Goal: Information Seeking & Learning: Learn about a topic

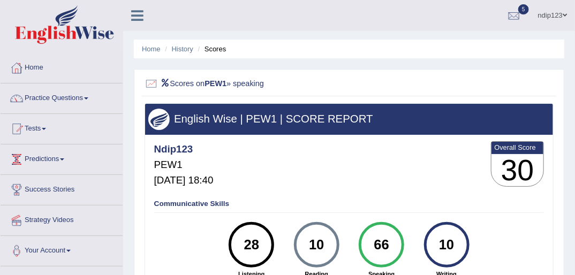
click at [43, 124] on link "Tests" at bounding box center [62, 127] width 122 height 27
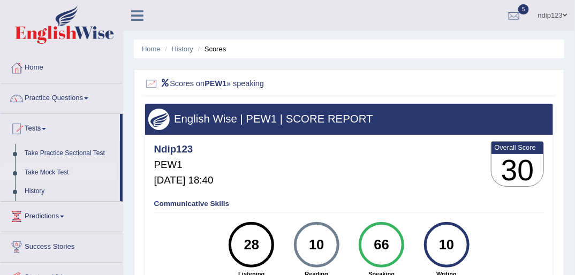
click at [40, 168] on link "Take Mock Test" at bounding box center [70, 172] width 100 height 19
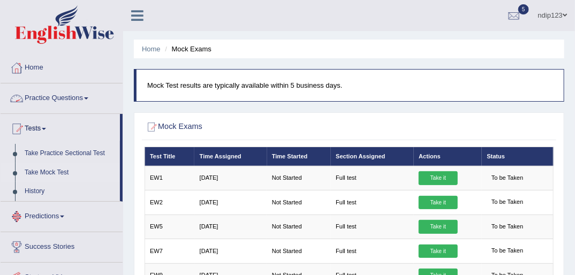
click at [58, 98] on link "Practice Questions" at bounding box center [62, 97] width 122 height 27
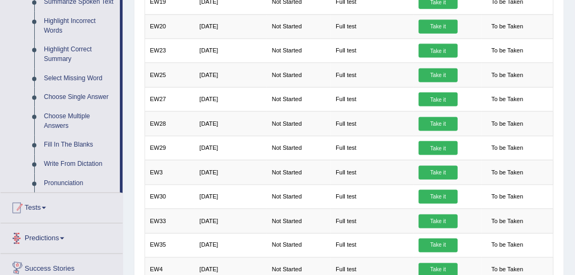
scroll to position [429, 0]
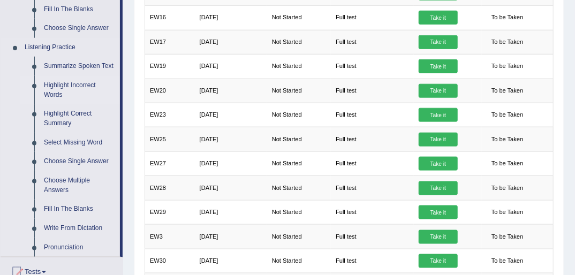
click at [71, 88] on link "Highlight Incorrect Words" at bounding box center [79, 90] width 81 height 28
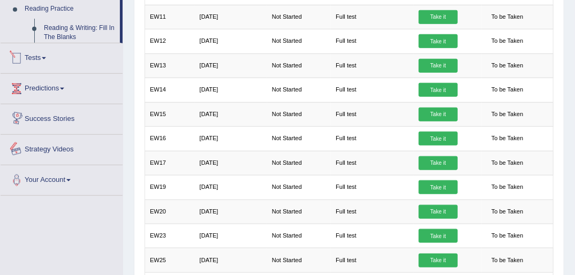
scroll to position [397, 0]
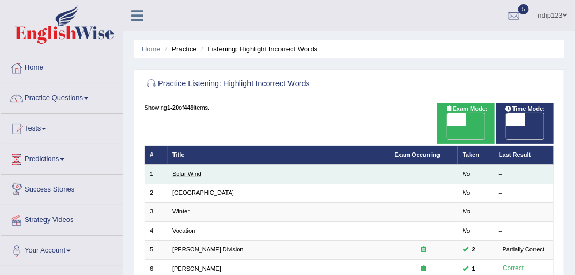
click at [189, 171] on link "Solar Wind" at bounding box center [186, 174] width 29 height 6
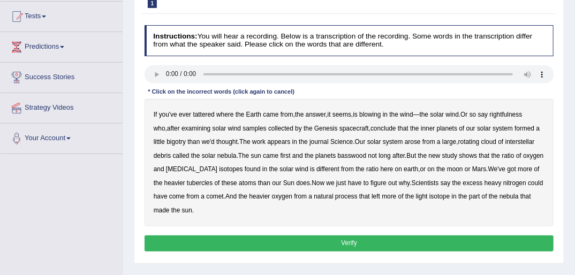
scroll to position [129, 0]
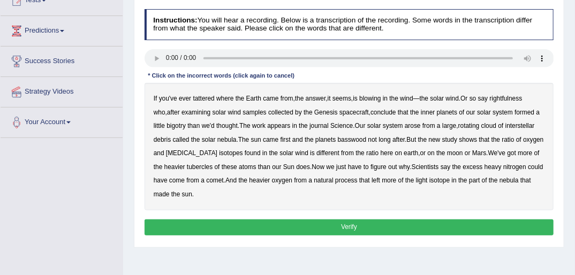
click at [201, 98] on b "tattered" at bounding box center [203, 98] width 21 height 7
click at [505, 100] on b "rightfulness" at bounding box center [506, 98] width 33 height 7
click at [167, 125] on b "bigotry" at bounding box center [176, 125] width 19 height 7
click at [356, 141] on b "basswood" at bounding box center [352, 139] width 29 height 7
drag, startPoint x: 191, startPoint y: 153, endPoint x: 198, endPoint y: 162, distance: 11.5
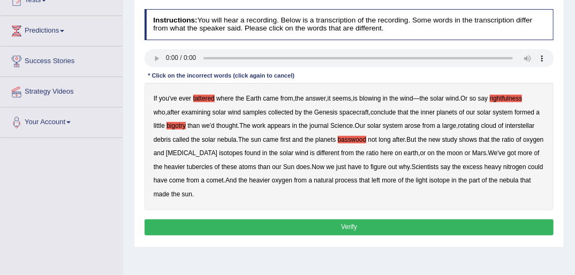
click at [192, 153] on b "biotin" at bounding box center [191, 152] width 51 height 7
click at [187, 167] on b "tubercles" at bounding box center [200, 166] width 26 height 7
click at [351, 229] on button "Verify" at bounding box center [350, 228] width 410 height 16
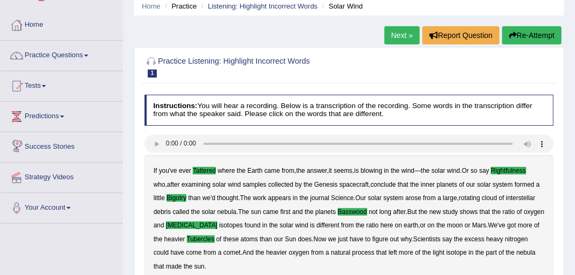
scroll to position [0, 0]
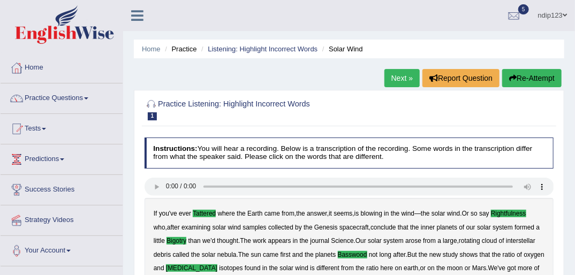
click at [401, 79] on link "Next »" at bounding box center [402, 78] width 35 height 18
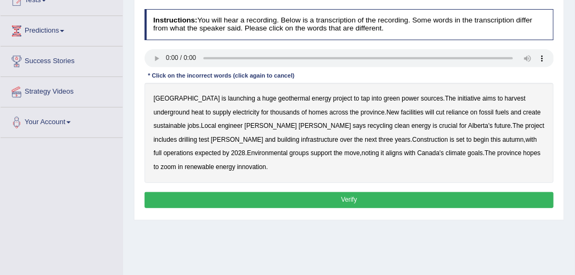
click at [505, 95] on b "harvest" at bounding box center [515, 98] width 21 height 7
click at [256, 121] on div "Alberta is launching a huge geothermal energy project to tap into green power s…" at bounding box center [350, 133] width 410 height 100
click at [251, 130] on div "Alberta is launching a huge geothermal energy project to tap into green power s…" at bounding box center [350, 133] width 410 height 100
click at [368, 128] on b "recycling" at bounding box center [380, 125] width 25 height 7
click at [311, 154] on b "support" at bounding box center [321, 152] width 21 height 7
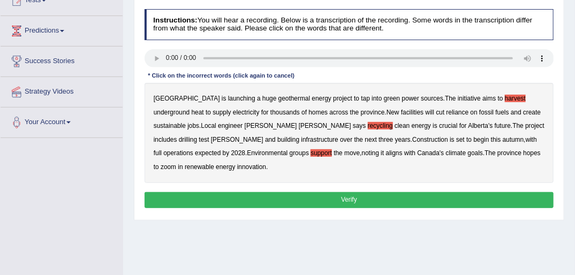
drag, startPoint x: 422, startPoint y: 153, endPoint x: 418, endPoint y: 165, distance: 12.5
click at [176, 163] on b "zoom" at bounding box center [169, 166] width 16 height 7
click at [344, 192] on button "Verify" at bounding box center [350, 200] width 410 height 16
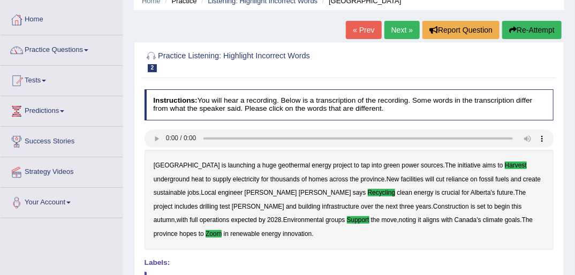
scroll to position [43, 0]
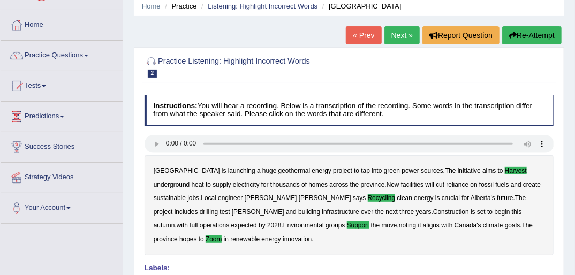
click at [395, 35] on link "Next »" at bounding box center [402, 35] width 35 height 18
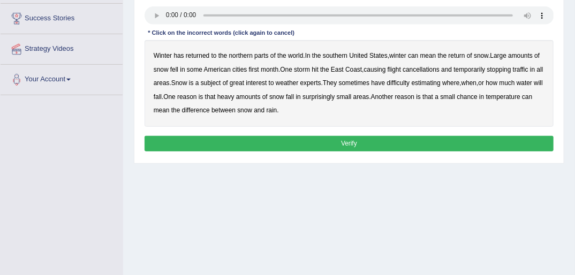
click at [341, 56] on b "southern" at bounding box center [335, 55] width 25 height 7
click at [255, 71] on b "first" at bounding box center [254, 69] width 10 height 7
click at [517, 87] on b "water" at bounding box center [525, 82] width 16 height 7
click at [478, 96] on b "chance" at bounding box center [467, 96] width 20 height 7
click at [170, 109] on b "mean" at bounding box center [162, 110] width 16 height 7
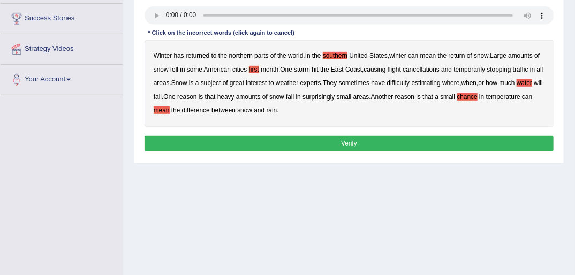
click at [343, 143] on button "Verify" at bounding box center [350, 144] width 410 height 16
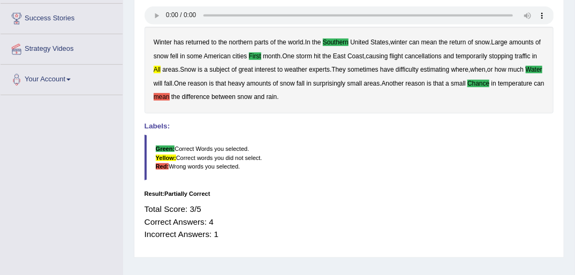
click at [161, 69] on b "all" at bounding box center [157, 69] width 7 height 7
click at [170, 95] on b "mean" at bounding box center [162, 96] width 16 height 7
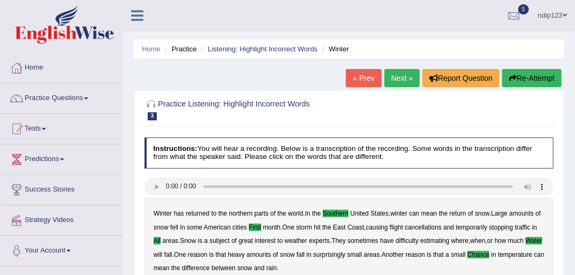
click at [400, 78] on link "Next »" at bounding box center [402, 78] width 35 height 18
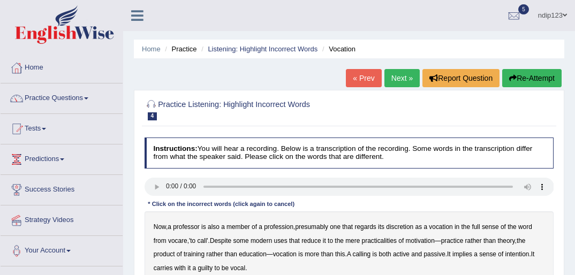
click at [367, 77] on link "« Prev" at bounding box center [363, 78] width 35 height 18
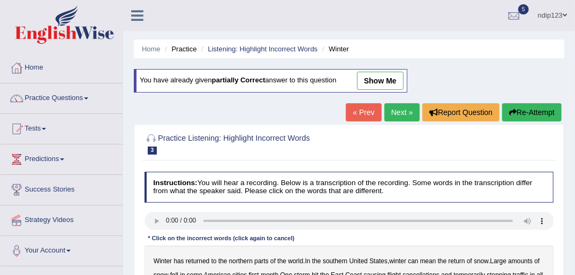
click at [384, 80] on link "show me" at bounding box center [380, 81] width 47 height 18
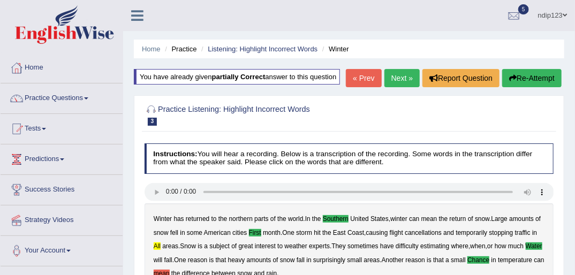
click at [396, 79] on link "Next »" at bounding box center [402, 78] width 35 height 18
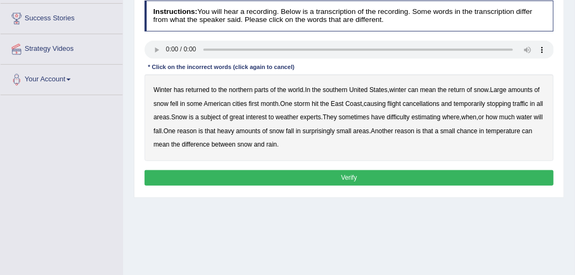
click at [336, 87] on b "southern" at bounding box center [335, 89] width 25 height 7
click at [537, 108] on b "all" at bounding box center [540, 103] width 6 height 7
click at [517, 121] on b "water" at bounding box center [525, 117] width 16 height 7
click at [478, 129] on b "chance" at bounding box center [467, 130] width 20 height 7
click at [252, 103] on b "first" at bounding box center [254, 103] width 10 height 7
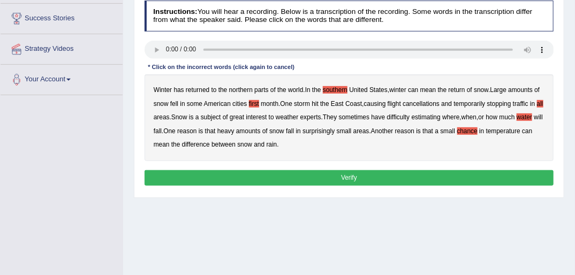
click at [348, 172] on button "Verify" at bounding box center [350, 178] width 410 height 16
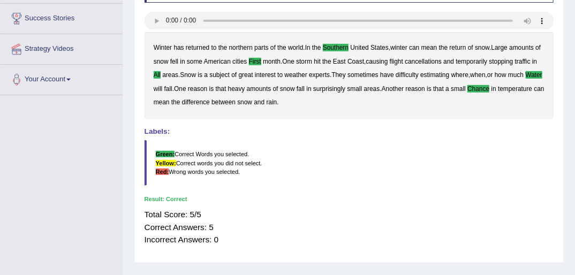
scroll to position [43, 0]
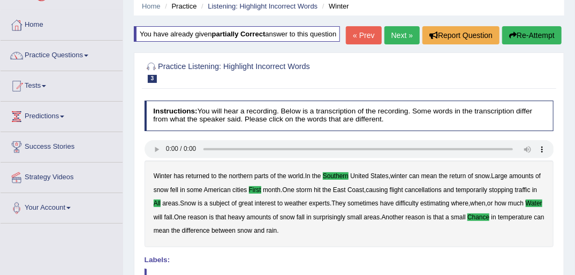
click at [402, 34] on link "Next »" at bounding box center [402, 35] width 35 height 18
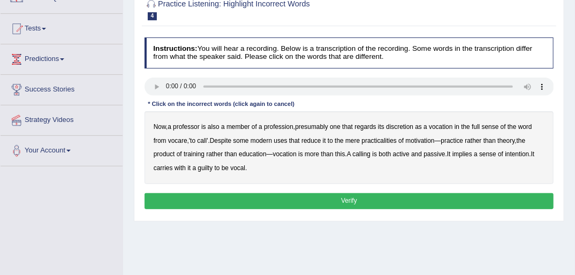
scroll to position [129, 0]
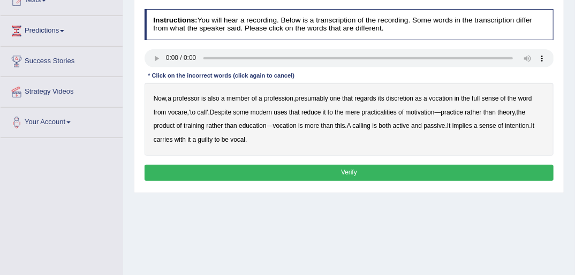
click at [406, 96] on b "discretion" at bounding box center [399, 98] width 27 height 7
click at [391, 113] on b "practicalities" at bounding box center [379, 112] width 35 height 7
click at [197, 126] on b "training" at bounding box center [194, 125] width 21 height 7
click at [193, 126] on b "training" at bounding box center [194, 125] width 21 height 7
click at [522, 128] on b "intention" at bounding box center [518, 125] width 24 height 7
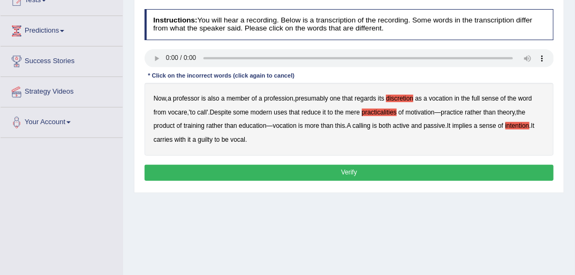
click at [342, 173] on button "Verify" at bounding box center [350, 173] width 410 height 16
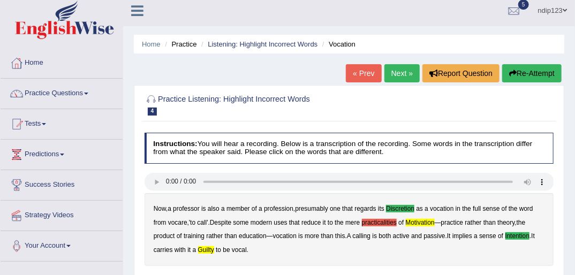
scroll to position [0, 0]
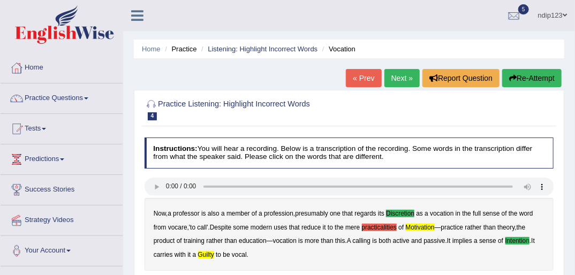
click at [403, 77] on link "Next »" at bounding box center [402, 78] width 35 height 18
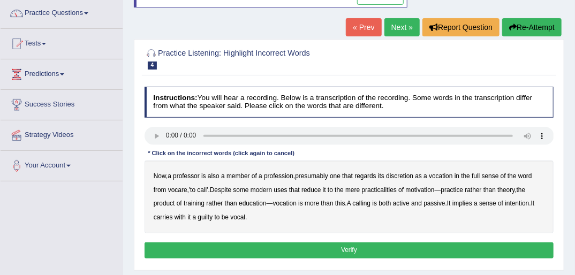
scroll to position [129, 0]
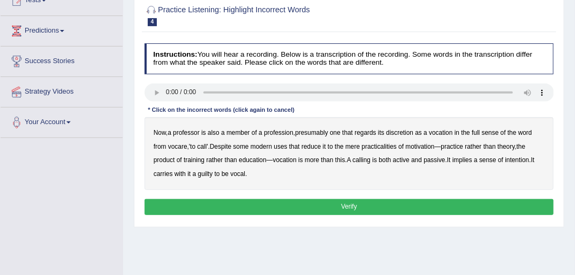
click at [408, 134] on b "discretion" at bounding box center [399, 132] width 27 height 7
click at [441, 133] on b "vocation" at bounding box center [441, 132] width 24 height 7
click at [438, 134] on b "vocation" at bounding box center [441, 132] width 24 height 7
click at [423, 146] on b "motivation" at bounding box center [420, 146] width 29 height 7
click at [522, 159] on b "intention" at bounding box center [518, 159] width 24 height 7
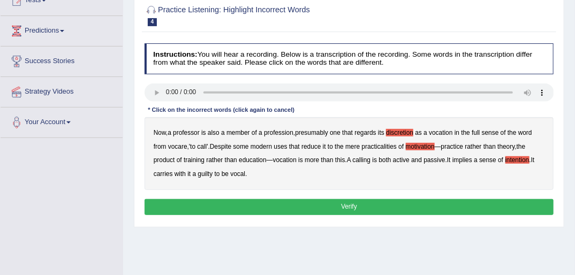
click at [204, 174] on b "guilty" at bounding box center [205, 173] width 15 height 7
click at [354, 204] on button "Verify" at bounding box center [350, 207] width 410 height 16
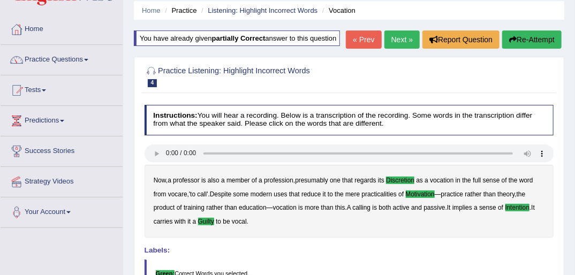
scroll to position [0, 0]
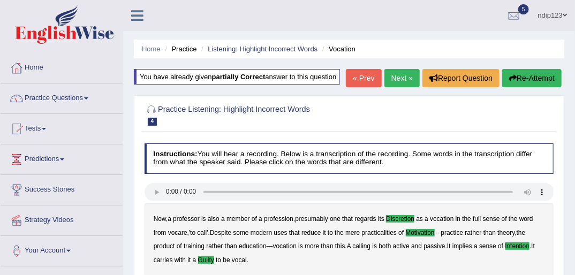
click at [397, 78] on link "Next »" at bounding box center [402, 78] width 35 height 18
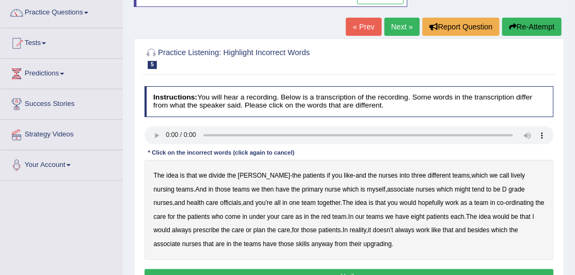
scroll to position [129, 0]
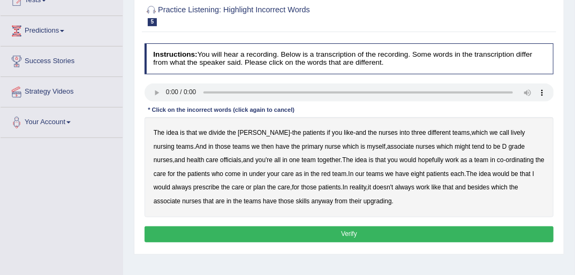
click at [455, 145] on b "might" at bounding box center [463, 146] width 16 height 7
click at [191, 184] on b "always" at bounding box center [181, 187] width 19 height 7
click at [468, 186] on b "besides" at bounding box center [479, 187] width 22 height 7
click at [511, 133] on b "lively" at bounding box center [518, 132] width 14 height 7
click at [220, 162] on b "officials" at bounding box center [230, 159] width 21 height 7
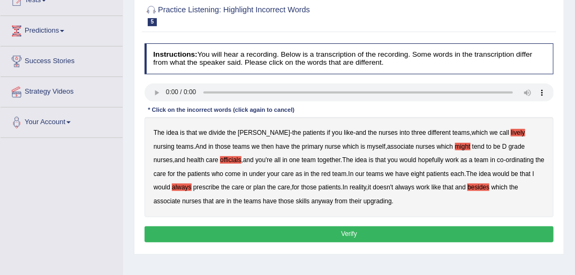
click at [253, 187] on b "plan" at bounding box center [259, 187] width 12 height 7
click at [468, 187] on b "besides" at bounding box center [479, 187] width 22 height 7
click at [364, 201] on b "upgrading" at bounding box center [378, 201] width 28 height 7
click at [347, 231] on button "Verify" at bounding box center [350, 235] width 410 height 16
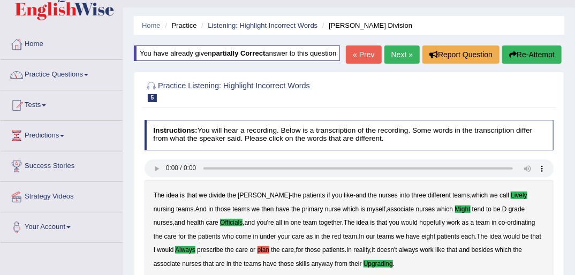
scroll to position [0, 0]
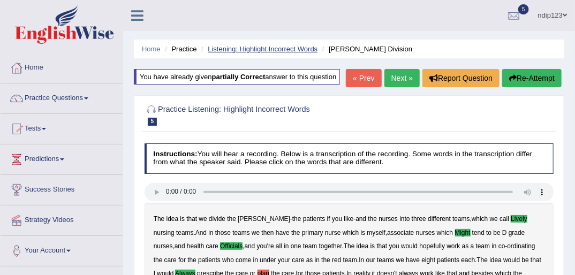
click at [272, 51] on link "Listening: Highlight Incorrect Words" at bounding box center [263, 49] width 110 height 8
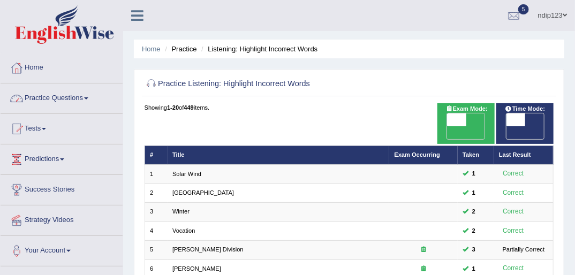
click at [57, 96] on link "Practice Questions" at bounding box center [62, 97] width 122 height 27
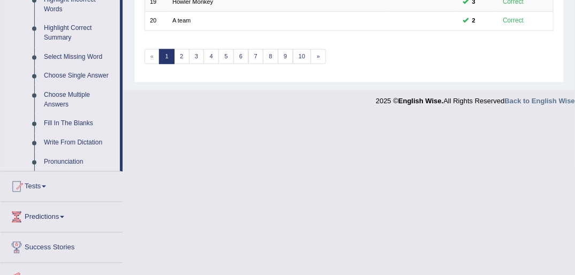
scroll to position [429, 0]
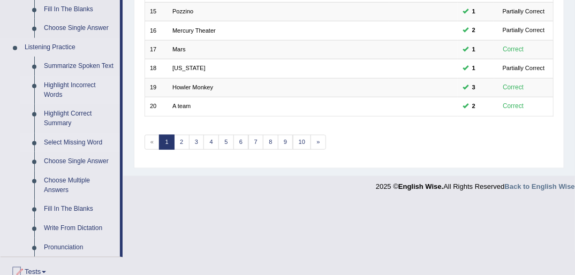
click at [63, 141] on link "Select Missing Word" at bounding box center [79, 142] width 81 height 19
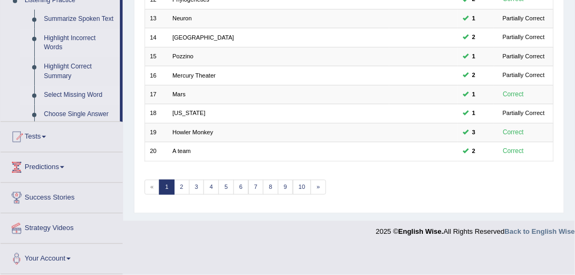
scroll to position [341, 0]
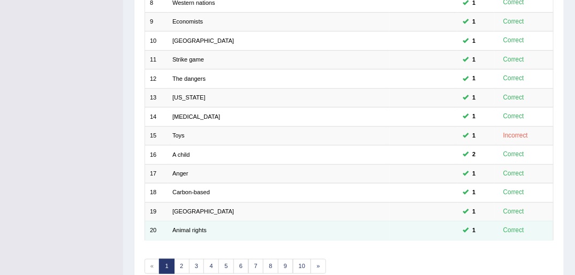
scroll to position [341, 0]
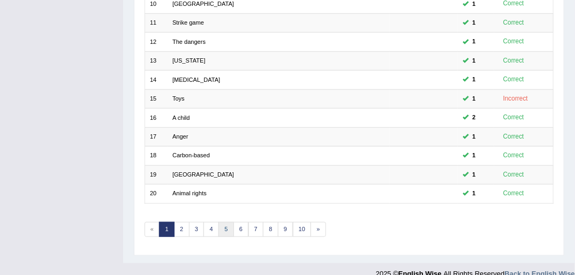
click at [223, 222] on link "5" at bounding box center [227, 229] width 16 height 15
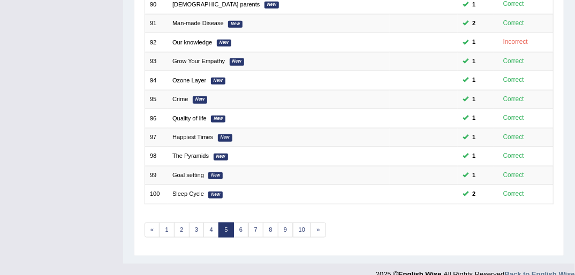
scroll to position [341, 0]
click at [255, 222] on link "7" at bounding box center [257, 229] width 16 height 15
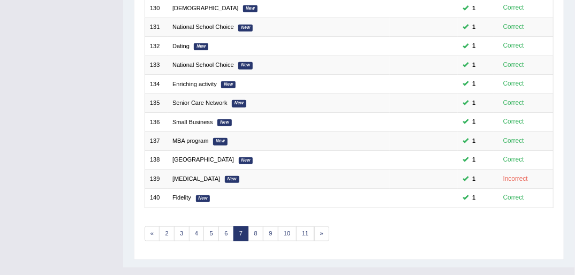
scroll to position [341, 0]
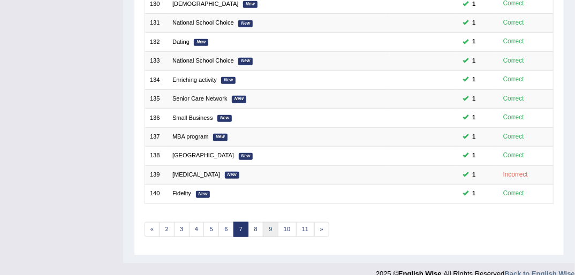
click at [267, 222] on link "9" at bounding box center [271, 229] width 16 height 15
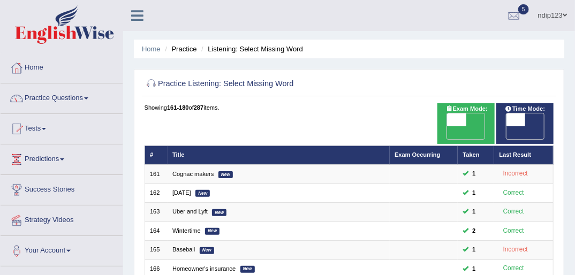
click at [447, 126] on span "OFF" at bounding box center [438, 132] width 19 height 13
checkbox input "true"
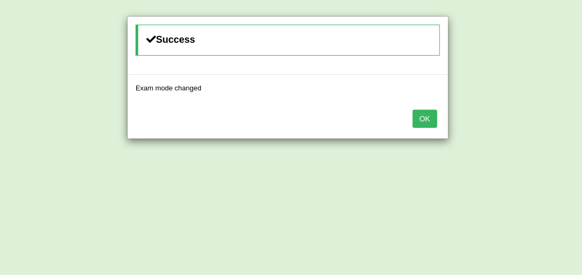
click at [422, 115] on button "OK" at bounding box center [424, 119] width 25 height 18
click at [425, 116] on button "OK" at bounding box center [424, 119] width 25 height 18
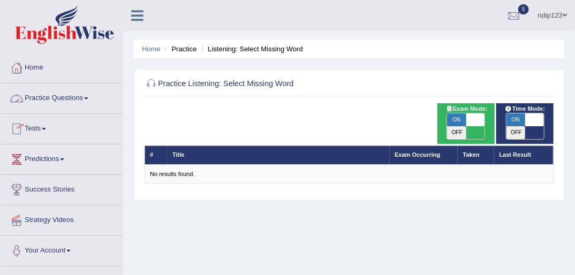
click at [64, 96] on link "Practice Questions" at bounding box center [62, 97] width 122 height 27
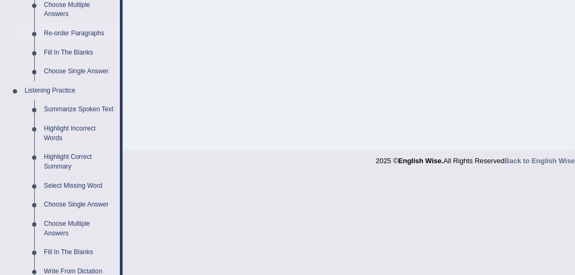
scroll to position [386, 0]
click at [66, 204] on link "Choose Single Answer" at bounding box center [79, 204] width 81 height 19
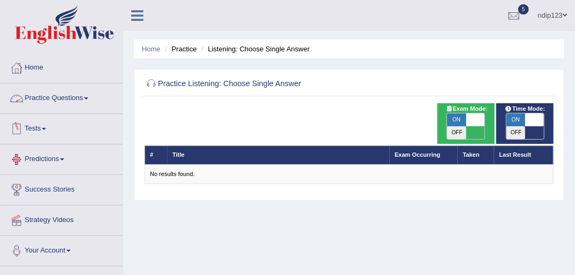
click at [72, 97] on link "Practice Questions" at bounding box center [62, 97] width 122 height 27
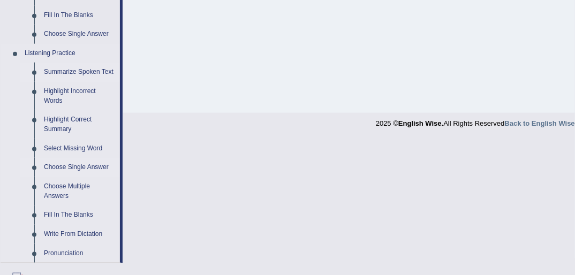
scroll to position [429, 0]
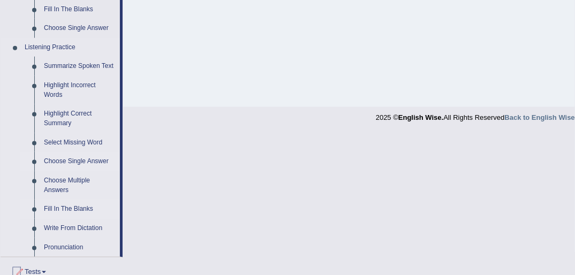
click at [71, 209] on link "Fill In The Blanks" at bounding box center [79, 209] width 81 height 19
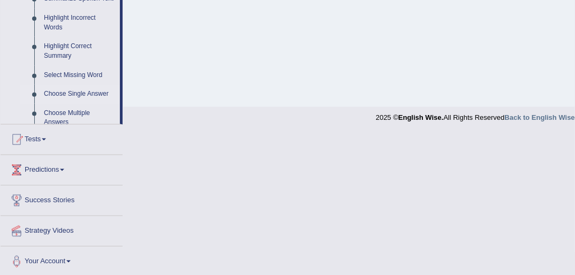
scroll to position [287, 0]
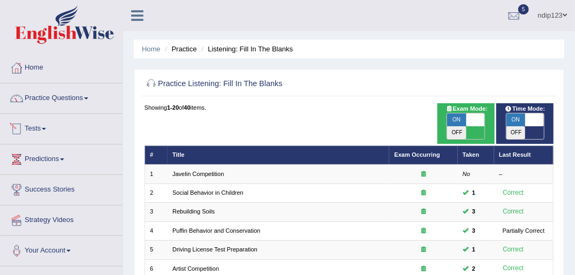
click at [87, 96] on link "Practice Questions" at bounding box center [62, 97] width 122 height 27
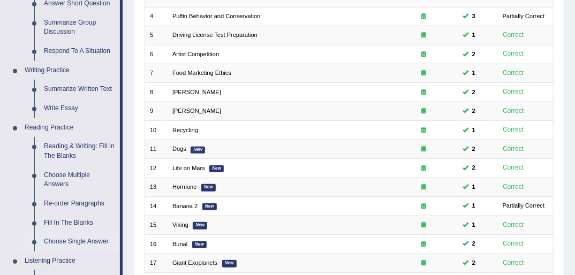
scroll to position [429, 0]
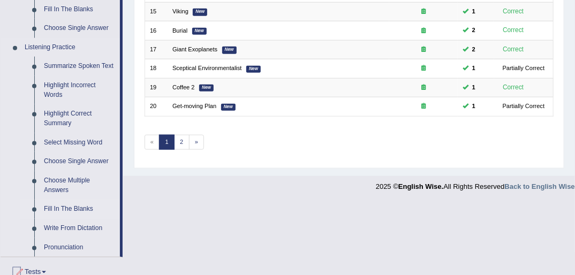
click at [66, 208] on link "Fill In The Blanks" at bounding box center [79, 209] width 81 height 19
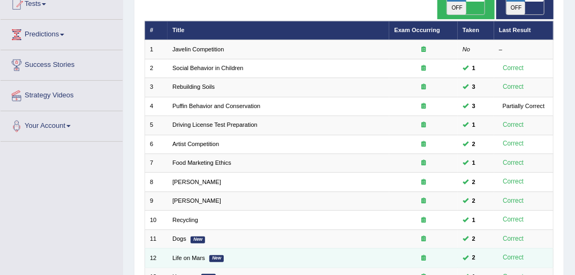
scroll to position [43, 0]
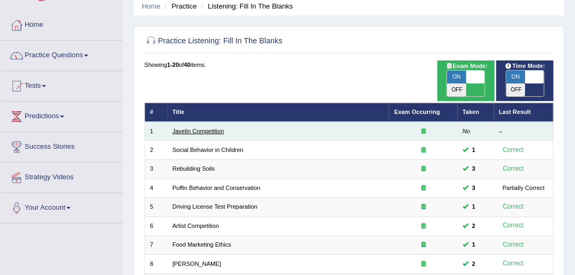
click at [189, 128] on link "Javelin Competition" at bounding box center [197, 131] width 51 height 6
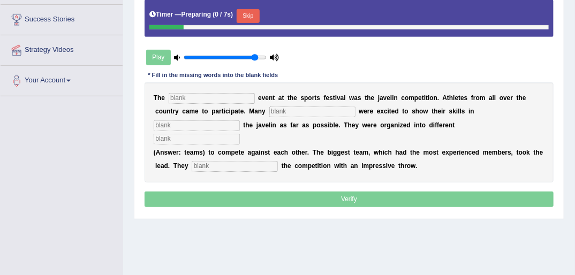
scroll to position [171, 0]
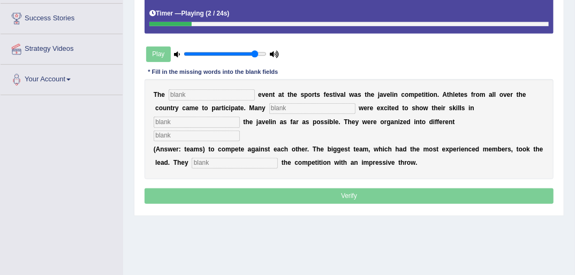
click at [229, 96] on input "text" at bounding box center [212, 94] width 86 height 11
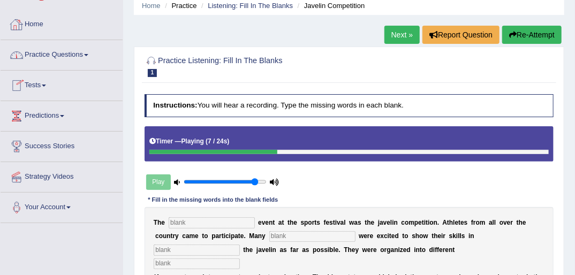
scroll to position [0, 0]
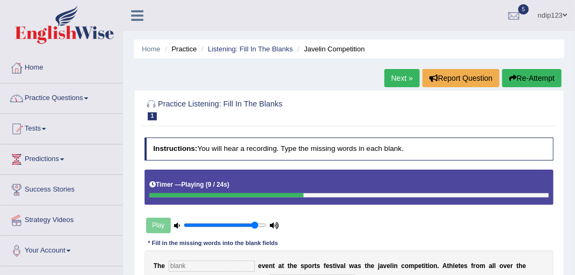
click at [404, 79] on link "Next »" at bounding box center [402, 78] width 35 height 18
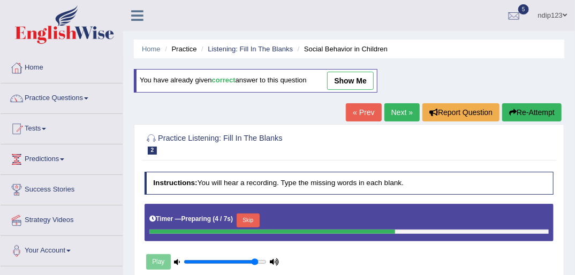
click at [57, 96] on link "Practice Questions" at bounding box center [62, 97] width 122 height 27
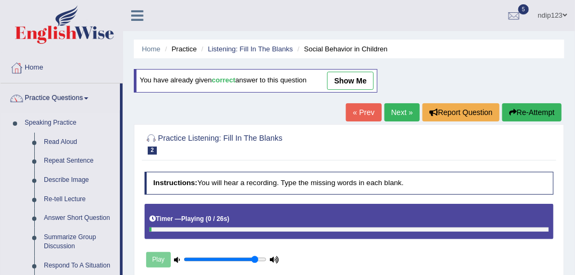
click at [48, 122] on link "Speaking Practice" at bounding box center [70, 123] width 100 height 19
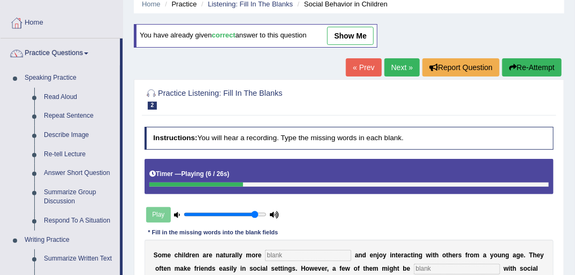
scroll to position [86, 0]
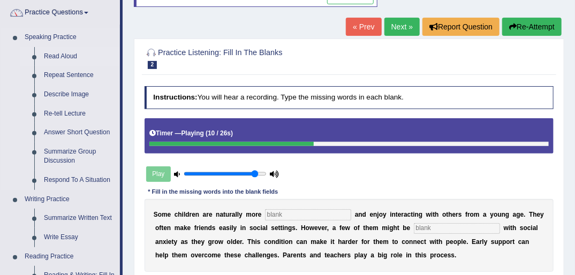
click at [65, 56] on link "Read Aloud" at bounding box center [79, 56] width 81 height 19
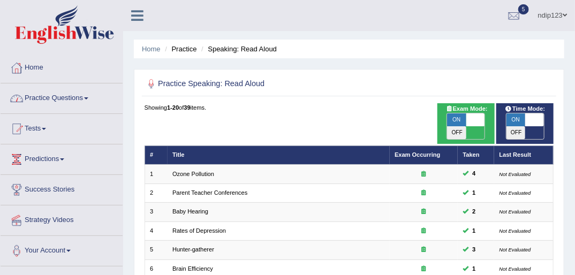
click at [45, 96] on link "Practice Questions" at bounding box center [62, 97] width 122 height 27
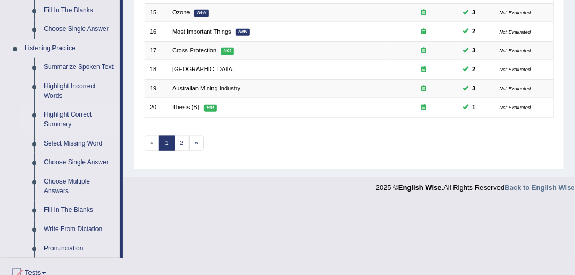
scroll to position [429, 0]
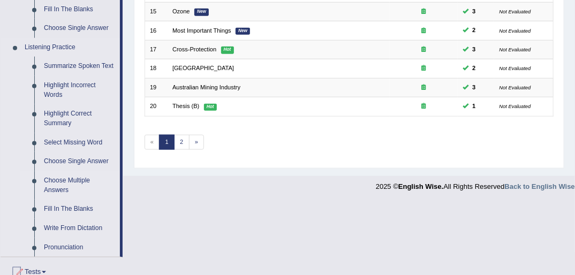
click at [66, 184] on link "Choose Multiple Answers" at bounding box center [79, 185] width 81 height 28
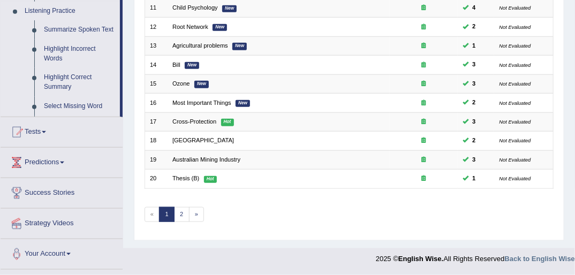
scroll to position [341, 0]
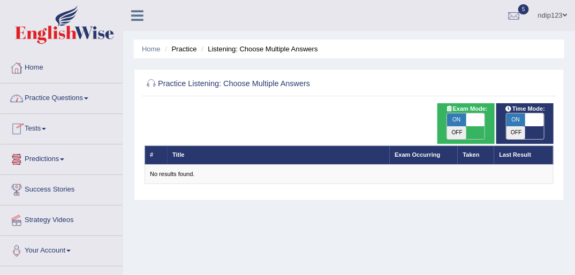
click at [51, 96] on link "Practice Questions" at bounding box center [62, 97] width 122 height 27
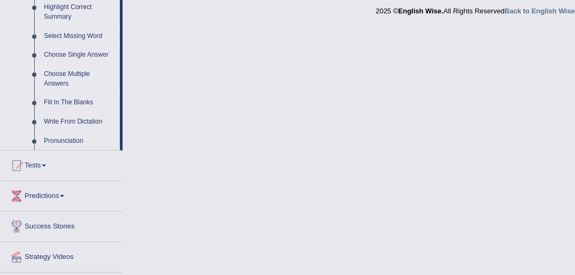
scroll to position [557, 0]
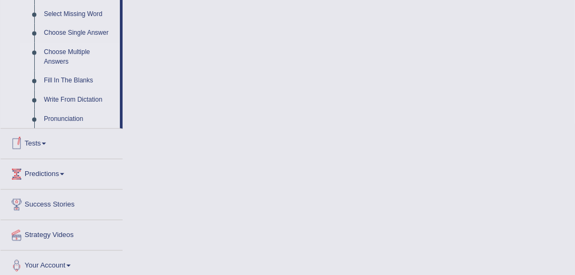
click at [77, 80] on link "Fill In The Blanks" at bounding box center [79, 80] width 81 height 19
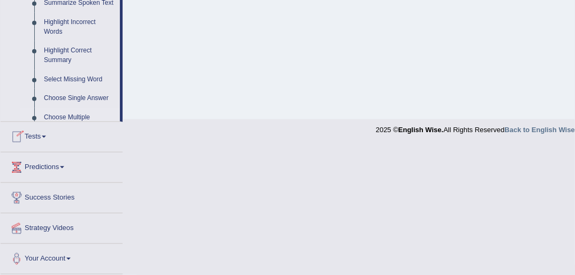
scroll to position [287, 0]
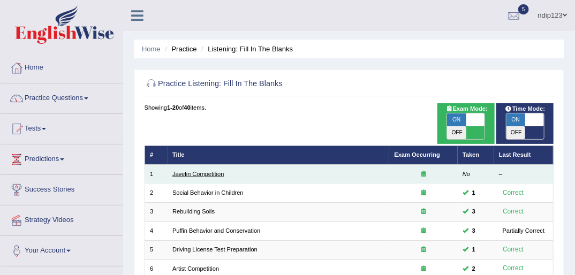
click at [178, 171] on link "Javelin Competition" at bounding box center [197, 174] width 51 height 6
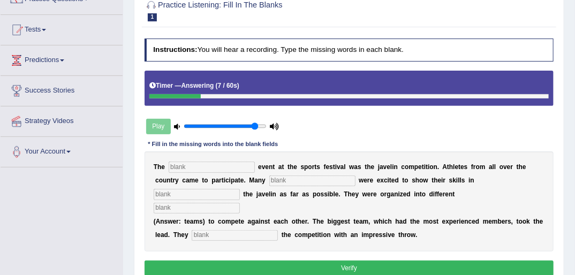
scroll to position [43, 0]
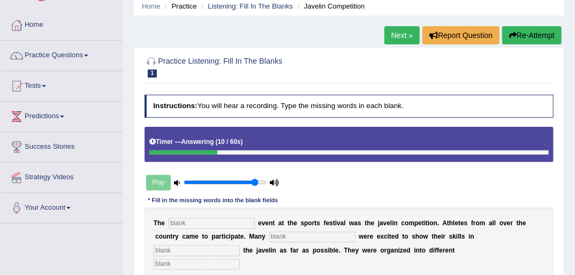
click at [393, 38] on link "Next »" at bounding box center [402, 35] width 35 height 18
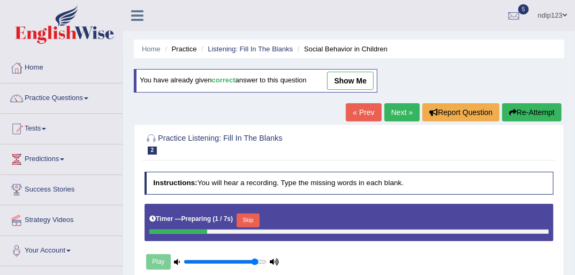
click at [367, 112] on link "« Prev" at bounding box center [363, 112] width 35 height 18
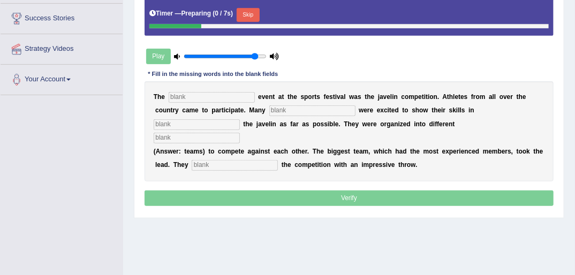
scroll to position [171, 0]
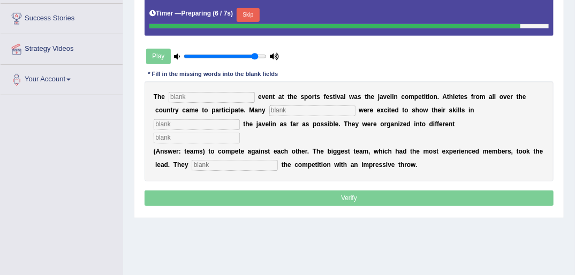
click at [201, 99] on input "text" at bounding box center [212, 97] width 86 height 11
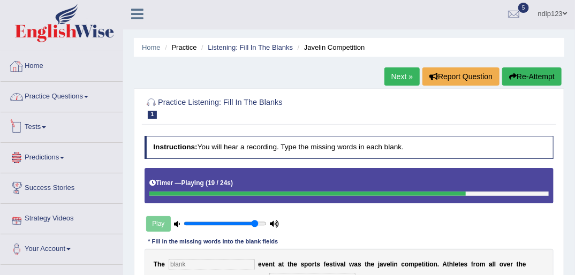
scroll to position [0, 0]
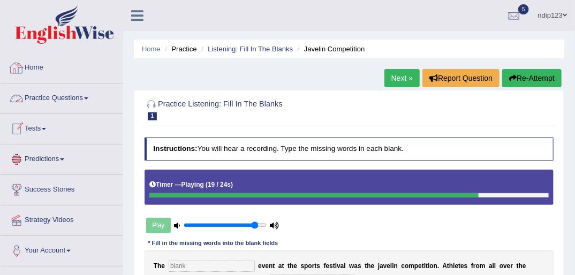
click at [65, 100] on link "Practice Questions" at bounding box center [62, 97] width 122 height 27
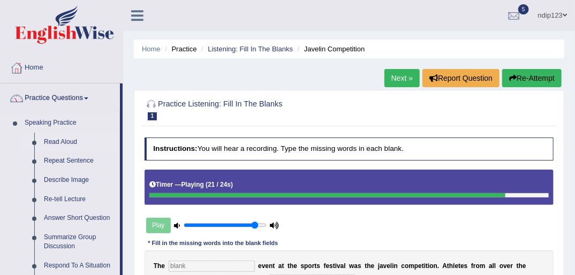
click at [52, 146] on link "Read Aloud" at bounding box center [79, 142] width 81 height 19
